Goal: Task Accomplishment & Management: Manage account settings

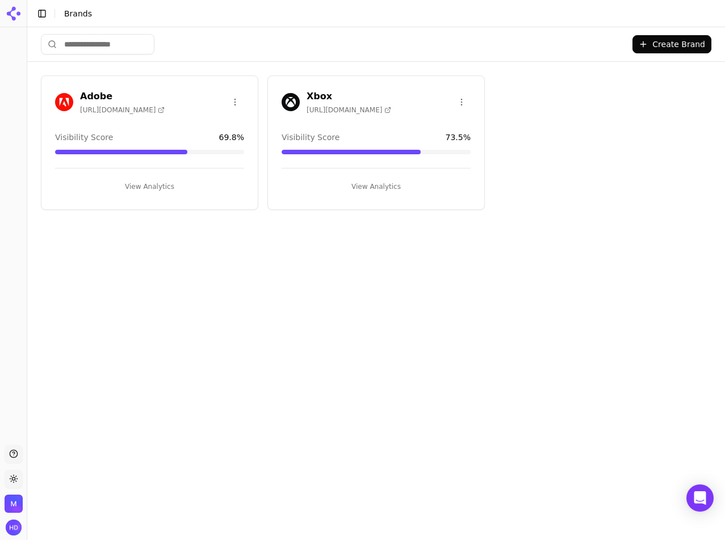
click at [326, 90] on h3 "Xbox" at bounding box center [348, 97] width 85 height 14
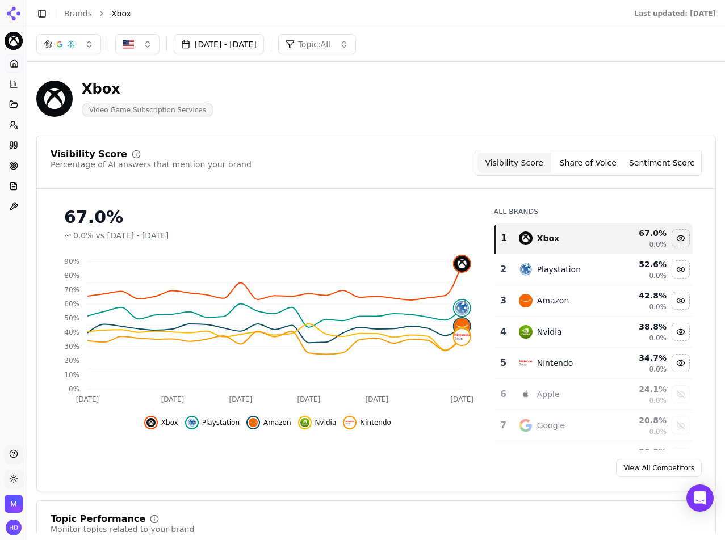
click at [16, 502] on img "Open organization switcher" at bounding box center [14, 504] width 18 height 18
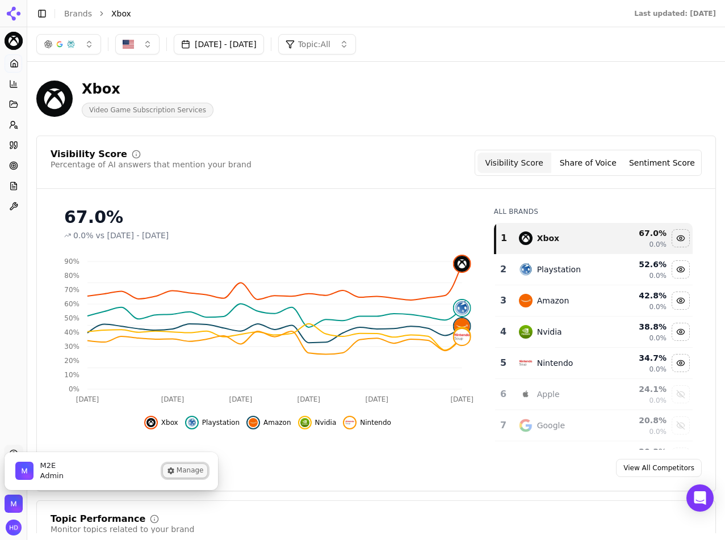
click at [191, 469] on button "Manage" at bounding box center [185, 471] width 44 height 14
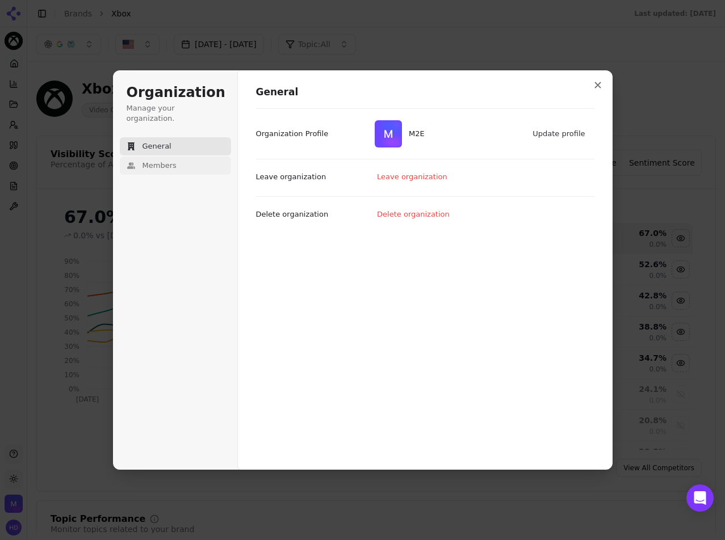
click at [166, 161] on span "Members" at bounding box center [159, 166] width 34 height 10
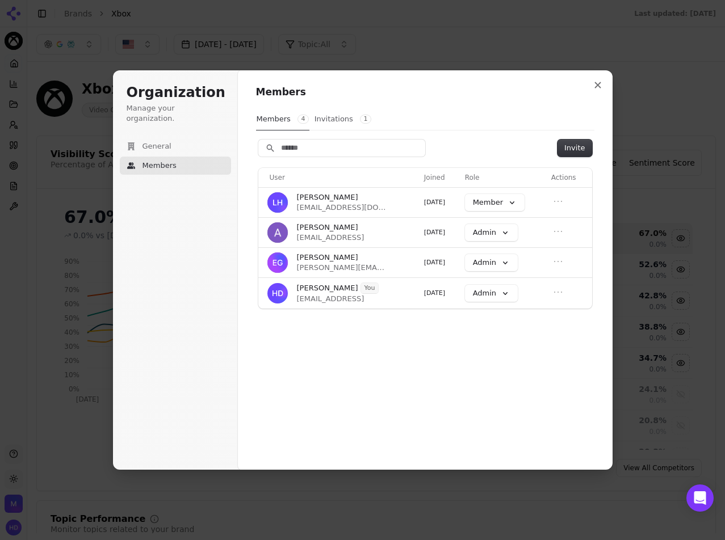
click at [337, 117] on button "Invitations 1" at bounding box center [343, 119] width 58 height 22
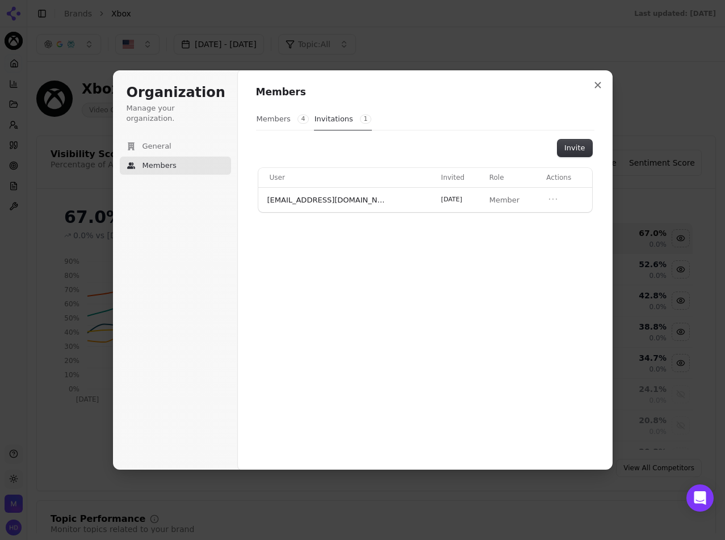
click at [275, 115] on button "Members 4" at bounding box center [282, 119] width 53 height 22
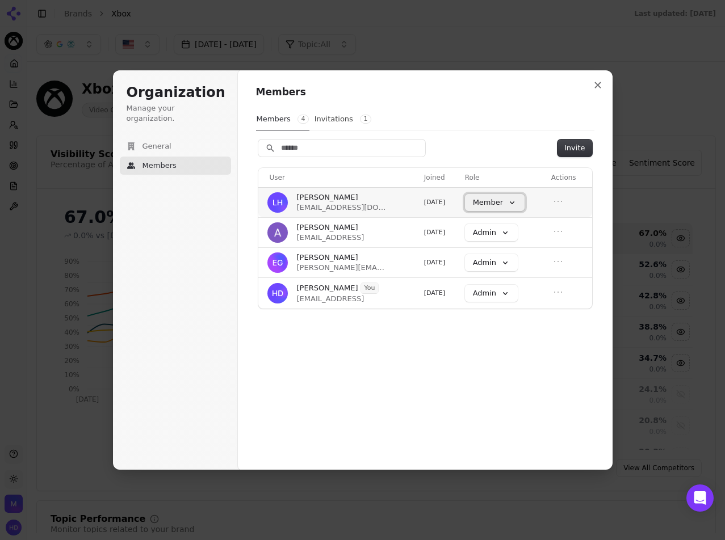
click at [517, 206] on button "Member" at bounding box center [495, 202] width 60 height 17
click at [488, 111] on div "Members 4 Invitations 1" at bounding box center [425, 119] width 338 height 22
click at [575, 144] on button "Invite" at bounding box center [574, 148] width 34 height 17
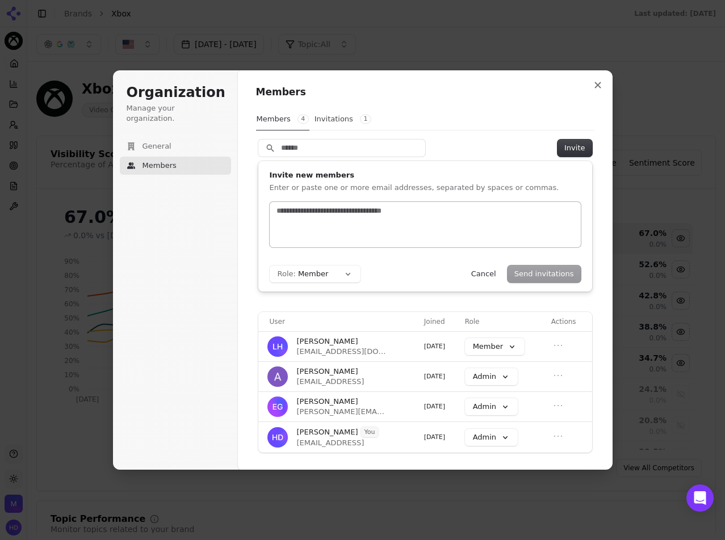
click at [326, 220] on div at bounding box center [425, 224] width 311 height 45
click at [330, 116] on button "Invitations 1" at bounding box center [343, 119] width 58 height 22
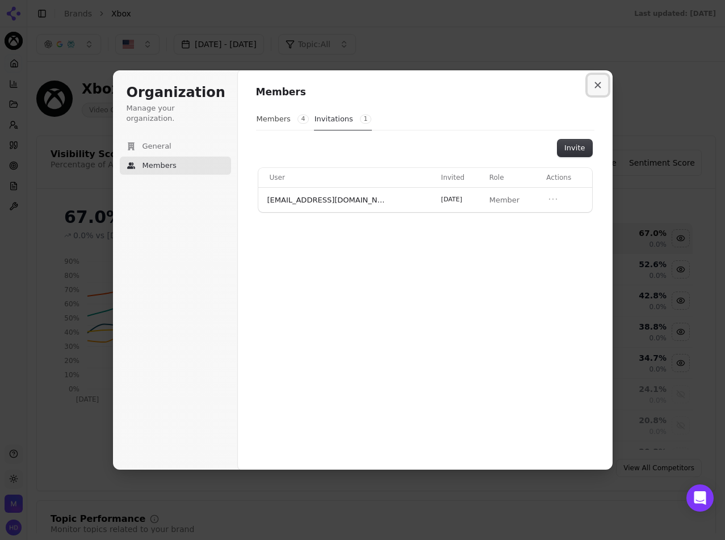
click at [599, 87] on icon "Close modal" at bounding box center [597, 85] width 7 height 7
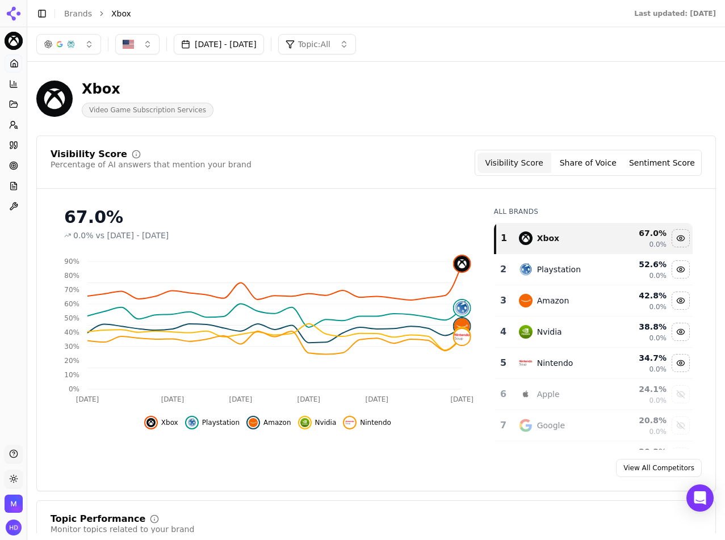
click at [509, 100] on div "Xbox Video Game Subscription Services" at bounding box center [290, 98] width 509 height 37
click at [19, 506] on img "Open organization switcher" at bounding box center [14, 504] width 18 height 18
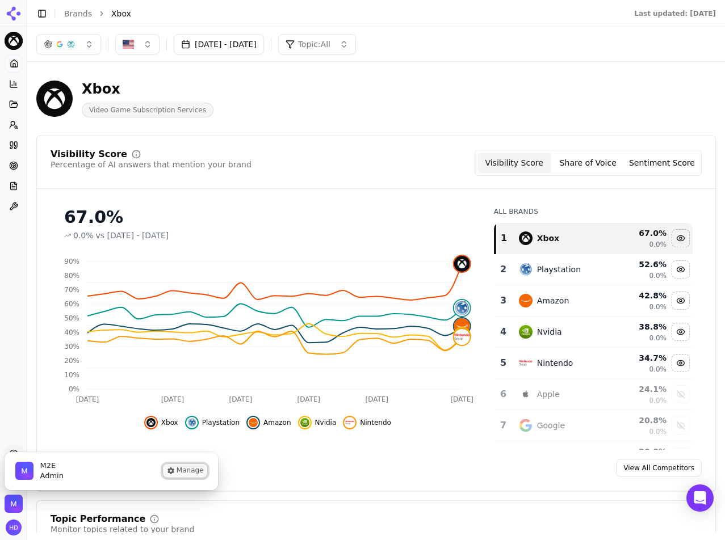
click at [192, 467] on button "Manage" at bounding box center [185, 471] width 44 height 14
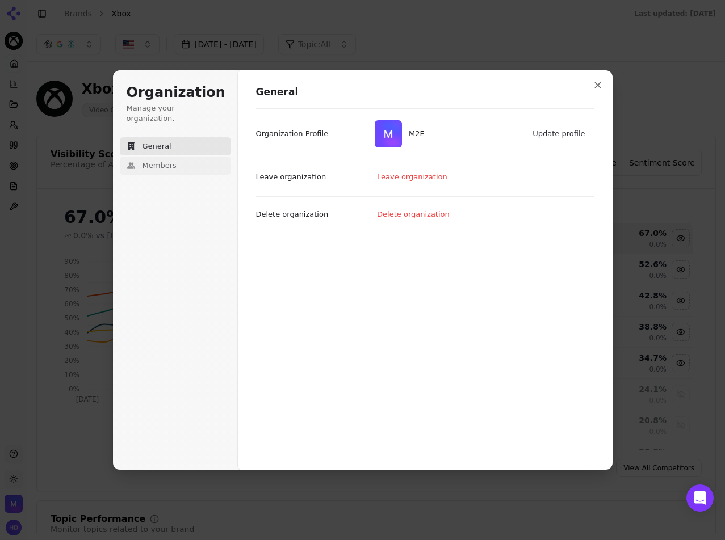
click at [169, 163] on button "Members" at bounding box center [175, 166] width 111 height 18
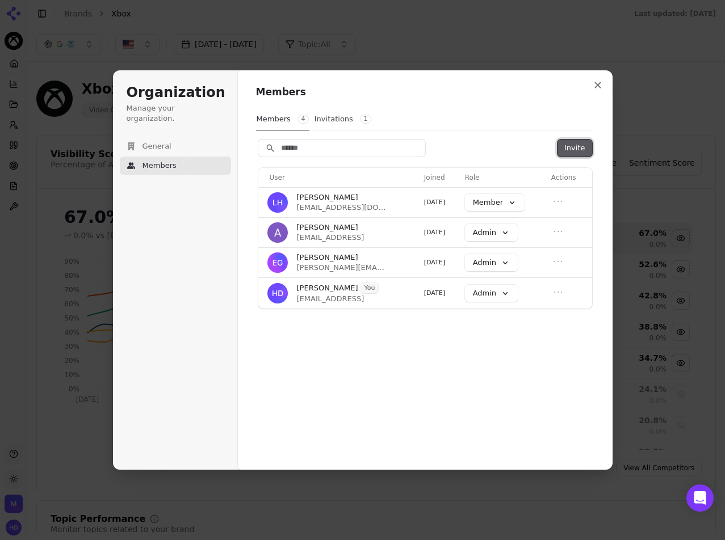
click at [582, 148] on button "Invite" at bounding box center [574, 148] width 34 height 17
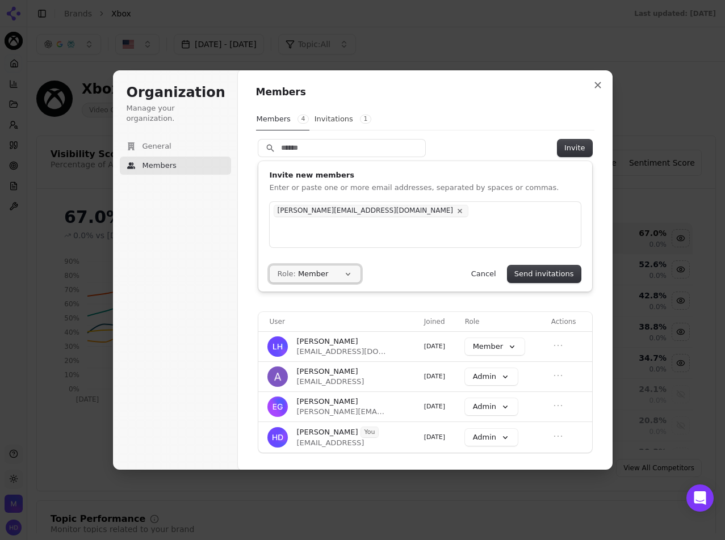
click at [334, 271] on button "Role: Member" at bounding box center [315, 274] width 91 height 17
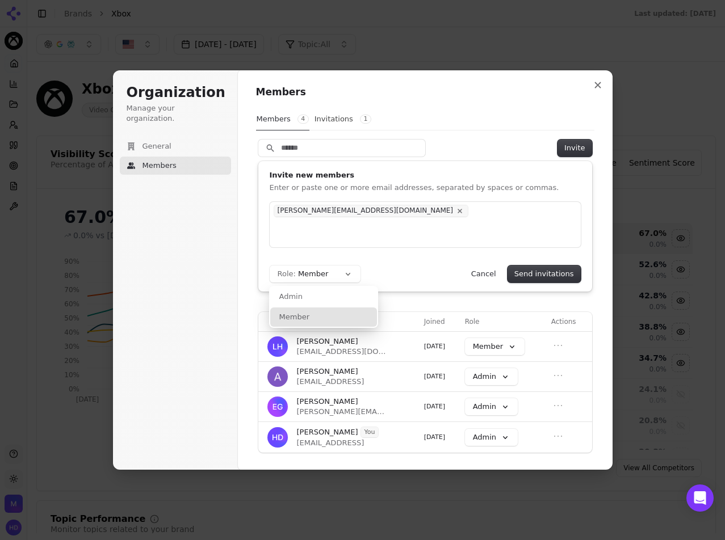
click at [435, 256] on form "[PERSON_NAME][EMAIL_ADDRESS][DOMAIN_NAME] Role: Member Admin Member Send invita…" at bounding box center [425, 242] width 311 height 81
